Goal: Answer question/provide support: Answer question/provide support

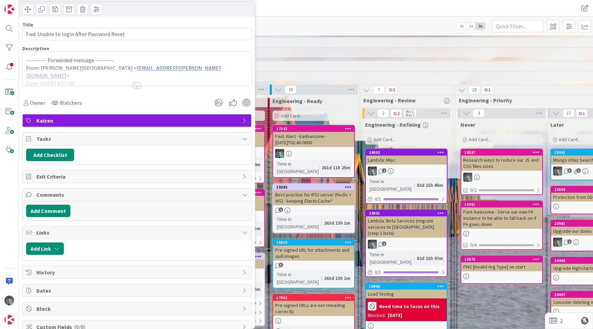
scroll to position [37, 0]
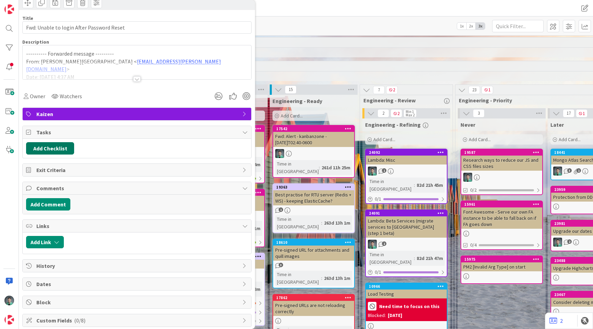
click at [54, 149] on button "Add Checklist" at bounding box center [50, 148] width 48 height 12
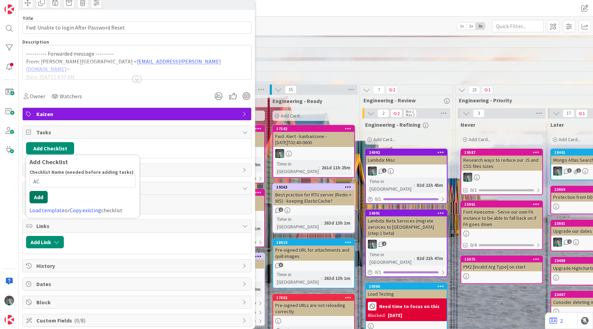
type input "AC"
click at [41, 197] on button "Add" at bounding box center [39, 197] width 18 height 12
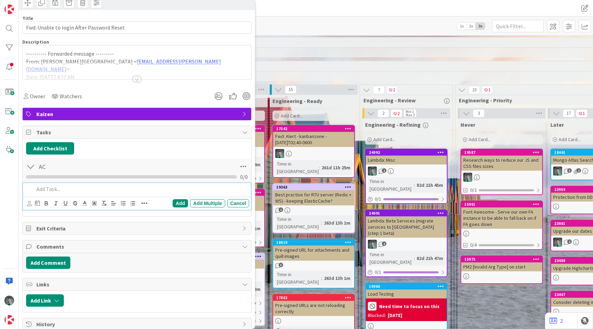
click at [77, 187] on p at bounding box center [140, 189] width 213 height 8
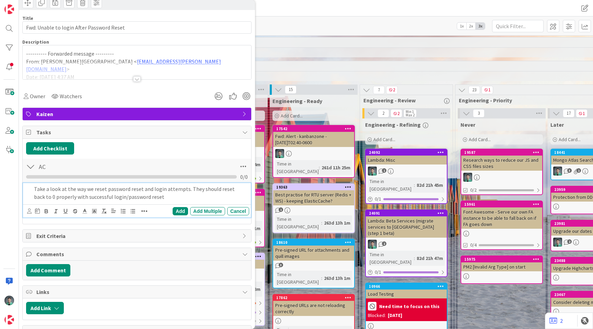
click at [113, 198] on p "Take a look at the way we reset password reset and login attempts. They should …" at bounding box center [140, 192] width 213 height 15
click at [224, 190] on p "Take a look at the way we reset password reset and login attempts. They should …" at bounding box center [140, 192] width 213 height 15
click at [151, 195] on p "Take a look at the way we reset password reset and login attempts. They should …" at bounding box center [140, 192] width 213 height 15
click at [63, 195] on p "Take a look at the way we reset password reset and login attempts. They should …" at bounding box center [140, 192] width 213 height 15
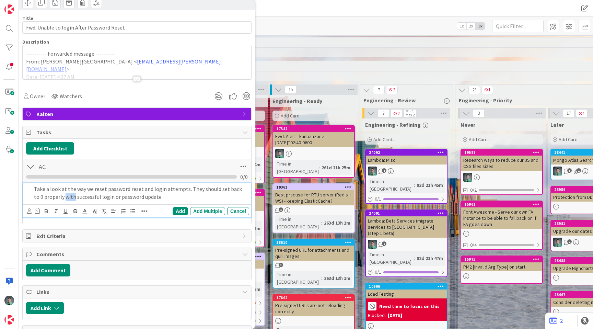
click at [63, 195] on p "Take a look at the way we reset password reset and login attempts. They should …" at bounding box center [140, 192] width 213 height 15
click at [178, 210] on div "Add" at bounding box center [180, 211] width 15 height 8
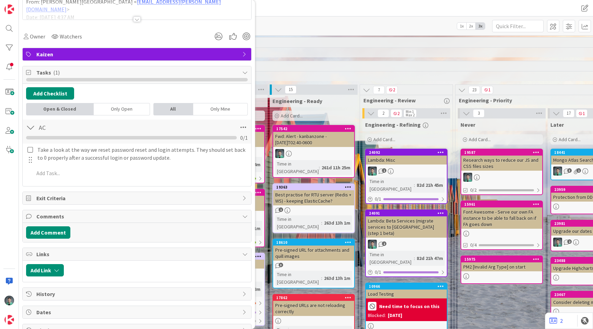
scroll to position [0, 0]
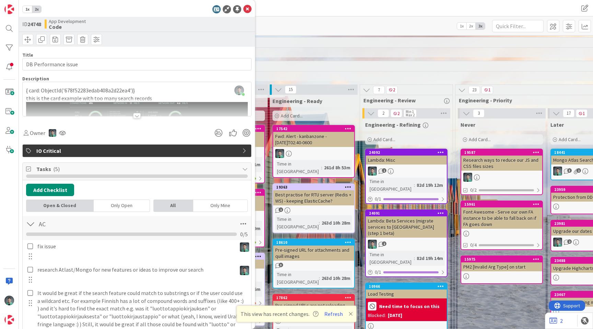
scroll to position [0, 733]
